Goal: Check status: Check status

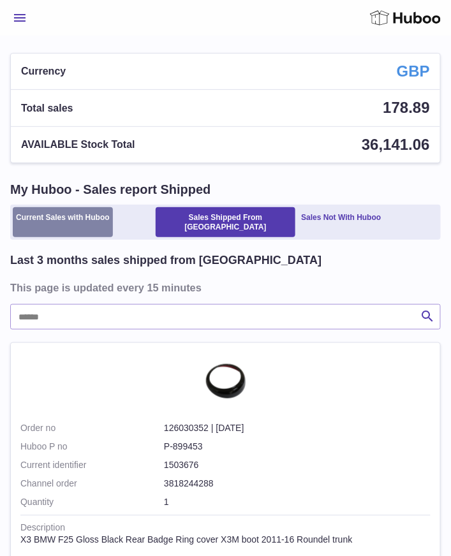
click at [34, 220] on link "Current Sales with Huboo" at bounding box center [63, 222] width 100 height 30
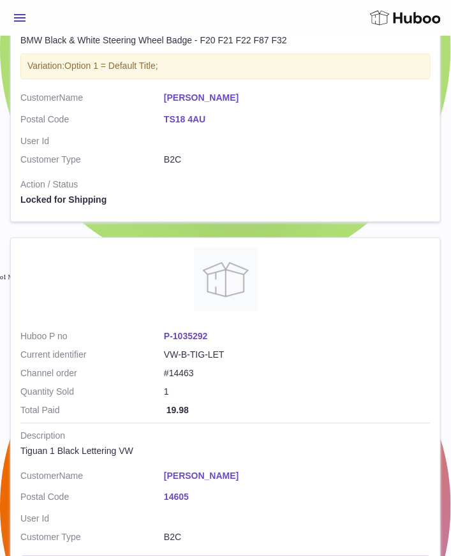
scroll to position [3756, 0]
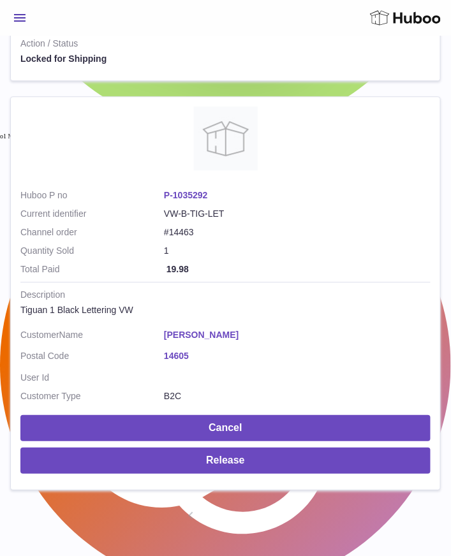
click at [242, 506] on link "2" at bounding box center [237, 517] width 23 height 23
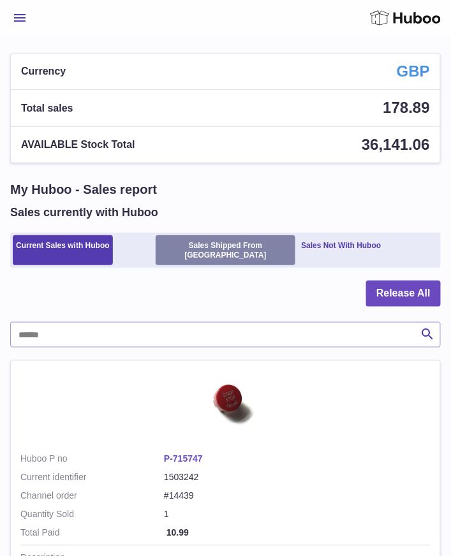
click at [224, 251] on link "Sales Shipped From [GEOGRAPHIC_DATA]" at bounding box center [226, 250] width 140 height 30
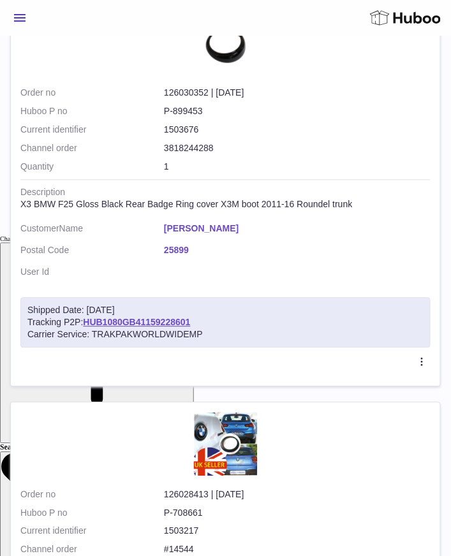
scroll to position [496, 0]
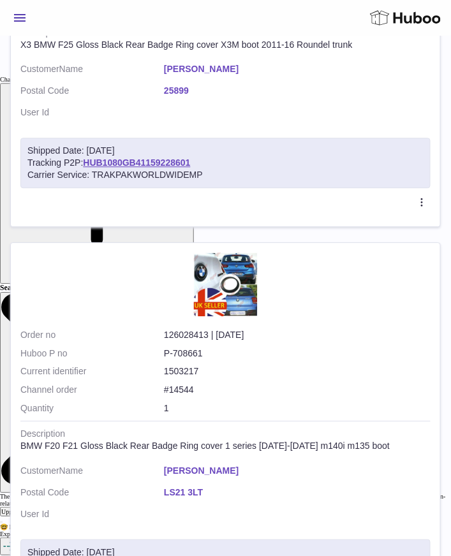
click at [440, 326] on tr "Order no 126028413 | 6th Oct Huboo P no P-708661 Current identifier 1503217 Cha…" at bounding box center [225, 435] width 431 height 386
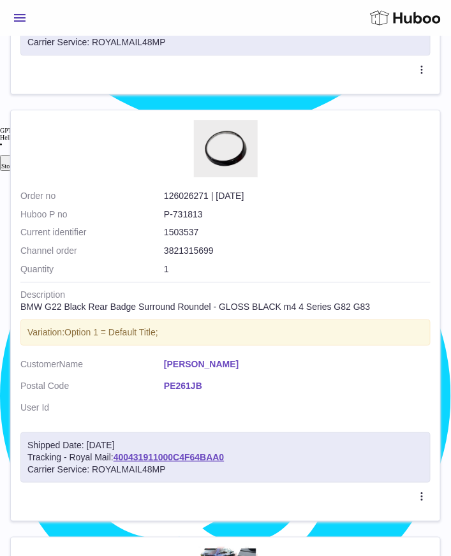
scroll to position [1488, 0]
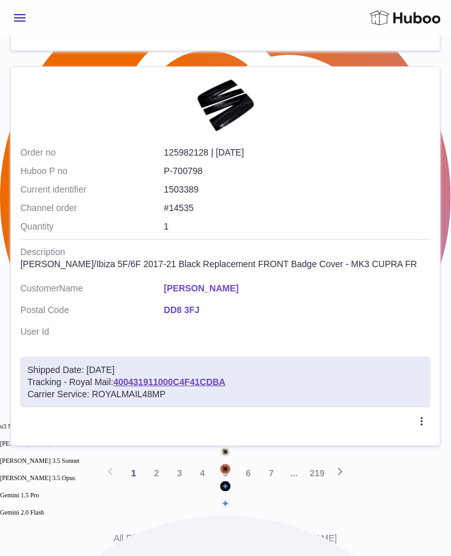
scroll to position [3941, 0]
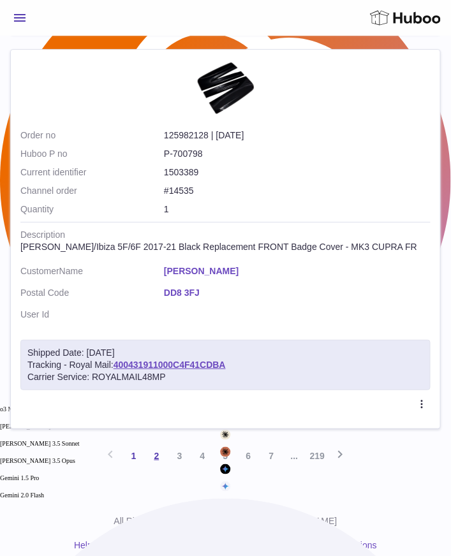
click at [156, 445] on link "2" at bounding box center [156, 456] width 23 height 23
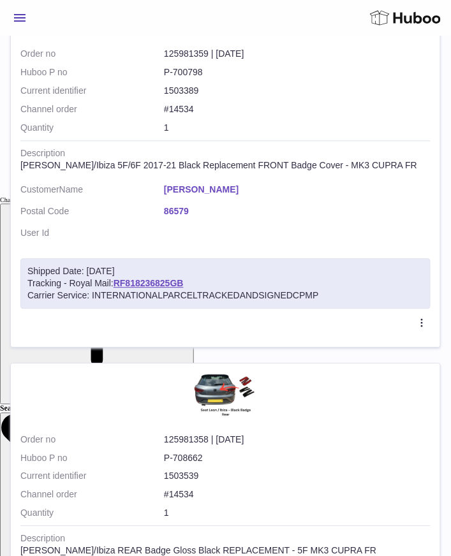
scroll to position [374, 0]
